Goal: Find specific page/section: Find specific page/section

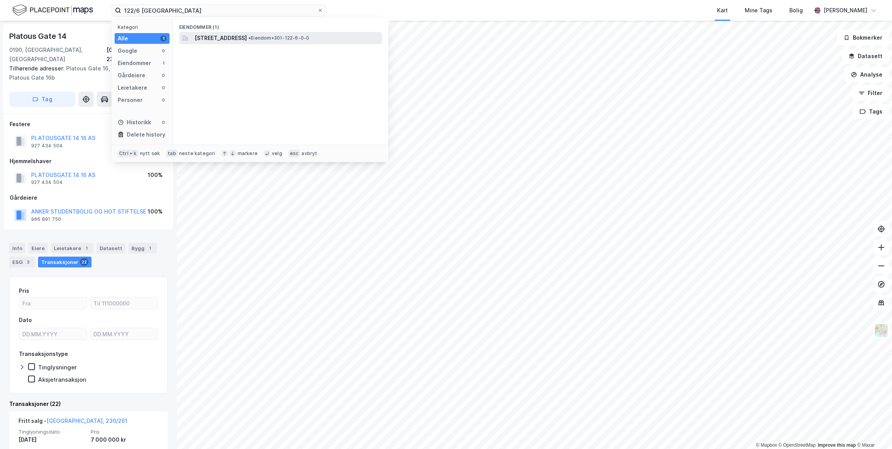
type input "122/6 [GEOGRAPHIC_DATA]"
click at [349, 34] on div "[STREET_ADDRESS] • Eiendom • 301-122-6-0-0" at bounding box center [288, 37] width 186 height 9
